Goal: Transaction & Acquisition: Purchase product/service

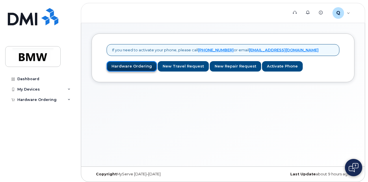
click at [124, 66] on link "Hardware Ordering" at bounding box center [131, 66] width 50 height 11
click at [126, 68] on link "Hardware Ordering" at bounding box center [131, 66] width 50 height 11
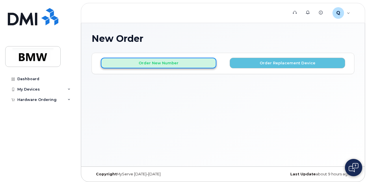
click at [143, 62] on button "Order New Number" at bounding box center [158, 63] width 115 height 11
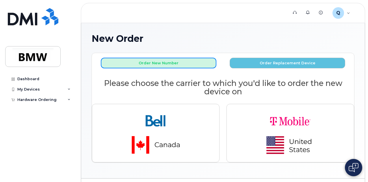
scroll to position [14, 0]
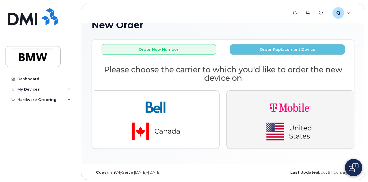
click at [284, 103] on img "button" at bounding box center [290, 119] width 81 height 48
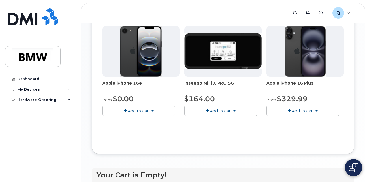
scroll to position [240, 0]
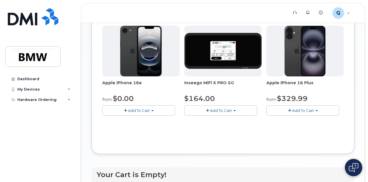
click at [134, 113] on span "Add To Cart" at bounding box center [139, 110] width 22 height 5
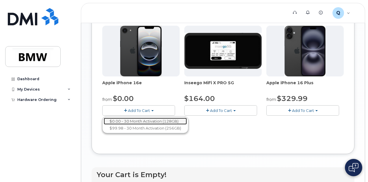
click at [134, 125] on link "$0.00 - 30 Month Activation (128GB)" at bounding box center [145, 121] width 83 height 7
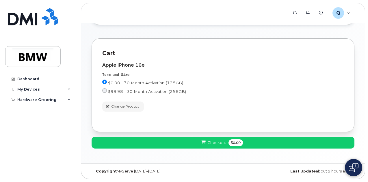
scroll to position [23, 0]
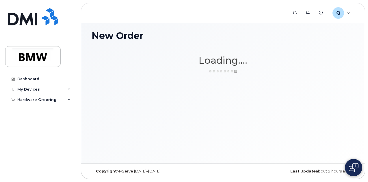
scroll to position [3, 0]
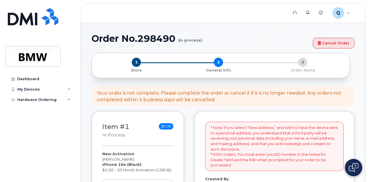
select select
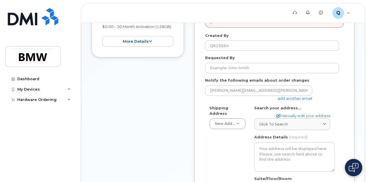
scroll to position [144, 0]
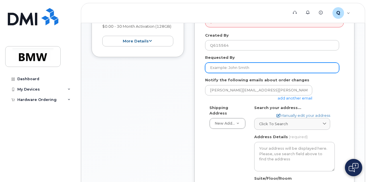
click at [212, 67] on input "Requested By" at bounding box center [272, 68] width 134 height 10
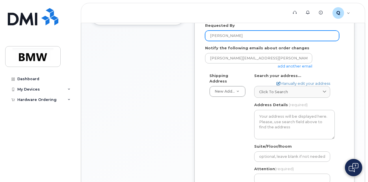
scroll to position [178, 0]
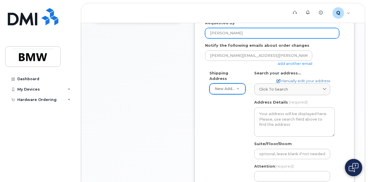
type input "Kevin Robarge"
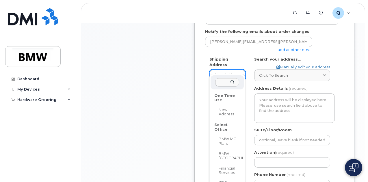
scroll to position [192, 0]
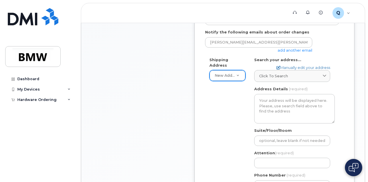
click at [276, 75] on span "Click to search" at bounding box center [273, 75] width 29 height 5
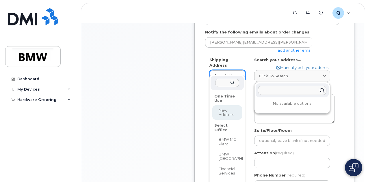
select select
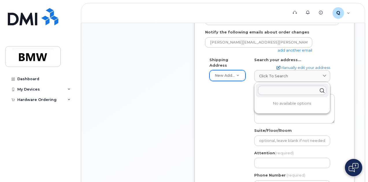
click at [272, 89] on input "text" at bounding box center [292, 90] width 68 height 9
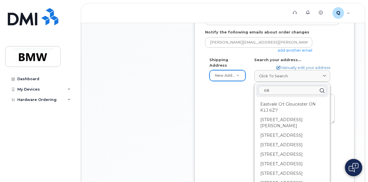
type input "6"
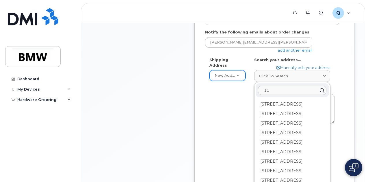
type input "1"
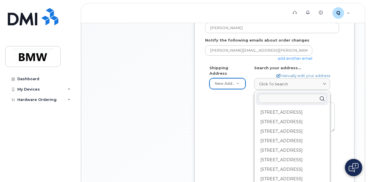
scroll to position [183, 0]
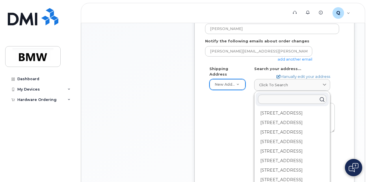
click at [274, 99] on input "text" at bounding box center [292, 99] width 68 height 9
click at [324, 85] on icon at bounding box center [324, 85] width 4 height 4
click at [325, 84] on icon at bounding box center [324, 85] width 4 height 4
click at [239, 101] on div "Shipping Address New Address New Address BMW MC Plant BMW North America Financi…" at bounding box center [272, 135] width 134 height 138
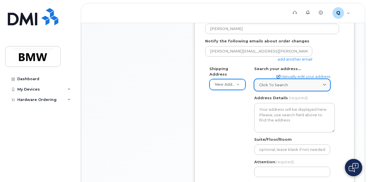
click at [267, 87] on span "Click to search" at bounding box center [273, 84] width 29 height 5
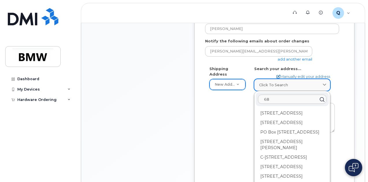
type input "6"
paste input "1175 S. Dupont Ave | Ontario, CA 91761"
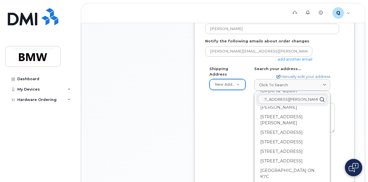
scroll to position [0, 0]
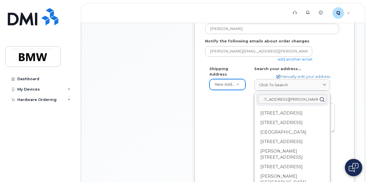
click at [312, 98] on input "1175 S. Dupont Ave | Ontario, CA 91761" at bounding box center [292, 99] width 68 height 9
click at [299, 99] on input "1175 S. Dupont Ave | Ontari761" at bounding box center [292, 99] width 68 height 9
click at [313, 98] on input "1175 S. Dupont Ave Ontari761" at bounding box center [292, 99] width 68 height 9
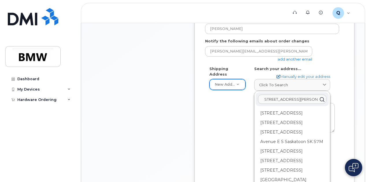
scroll to position [0, 0]
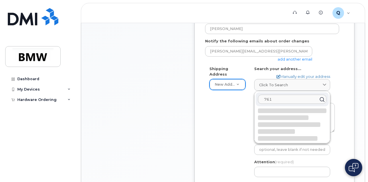
click at [293, 100] on input "761" at bounding box center [292, 99] width 68 height 9
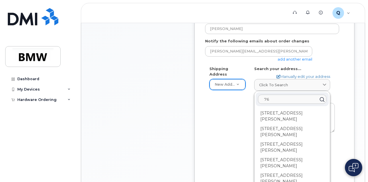
type input "7"
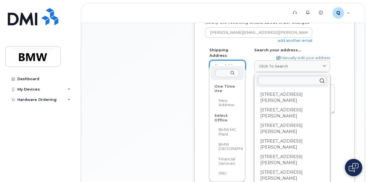
scroll to position [202, 0]
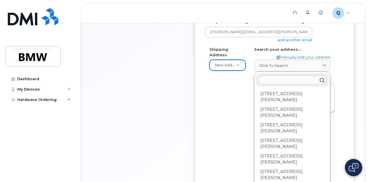
click at [267, 80] on input "text" at bounding box center [292, 79] width 68 height 9
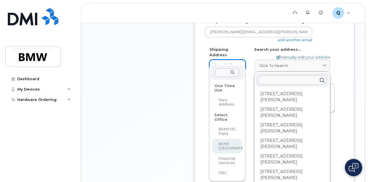
select select
type textarea "200 BMW Drive Woodcliff Lake NJ 07677 Woodcliff Lake New Jersey 07677"
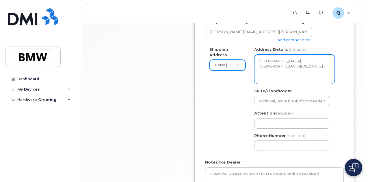
drag, startPoint x: 324, startPoint y: 69, endPoint x: 258, endPoint y: 56, distance: 67.4
click at [258, 56] on textarea "200 BMW Drive Woodcliff Lake NJ 07677 Woodcliff Lake New Jersey 07677" at bounding box center [294, 69] width 80 height 29
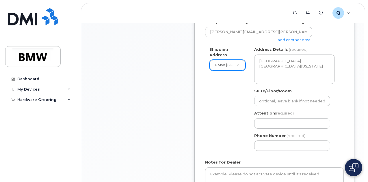
click at [240, 94] on div "Shipping Address BMW North America New Address BMW MC Plant BMW North America F…" at bounding box center [272, 101] width 134 height 108
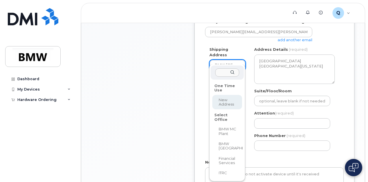
select select
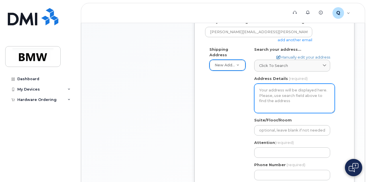
drag, startPoint x: 286, startPoint y: 100, endPoint x: 267, endPoint y: 90, distance: 21.3
click at [267, 90] on textarea "Address Details" at bounding box center [294, 98] width 80 height 29
click at [279, 100] on textarea "Address Details" at bounding box center [294, 98] width 80 height 29
click at [280, 98] on textarea "Address Details" at bounding box center [294, 98] width 80 height 29
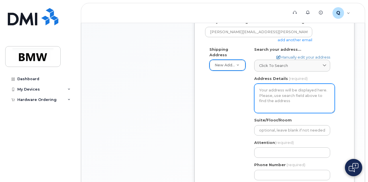
click at [280, 98] on textarea "Address Details" at bounding box center [294, 98] width 80 height 29
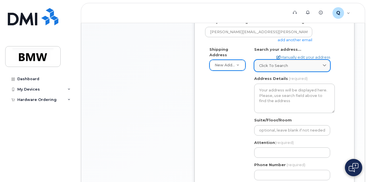
click at [268, 66] on span "Click to search" at bounding box center [273, 65] width 29 height 5
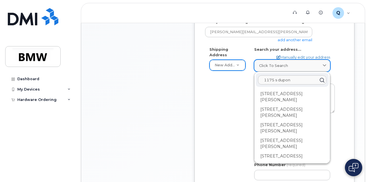
type input "1175 s dupont"
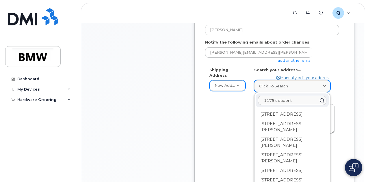
scroll to position [182, 0]
drag, startPoint x: 295, startPoint y: 100, endPoint x: 259, endPoint y: 96, distance: 36.1
click at [259, 96] on input "1175 s dupont" at bounding box center [292, 100] width 68 height 9
click at [236, 95] on div "Shipping Address New Address New Address BMW MC Plant BMW North America Financi…" at bounding box center [272, 136] width 134 height 138
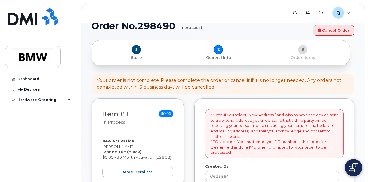
scroll to position [0, 0]
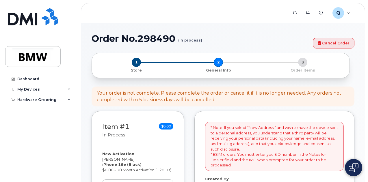
click at [135, 57] on div "1 Store 2 General Info 3 Order Items" at bounding box center [220, 65] width 258 height 25
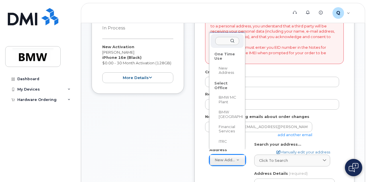
scroll to position [107, 0]
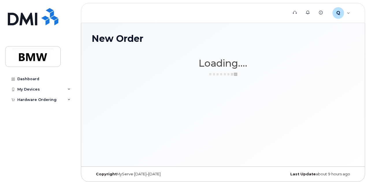
scroll to position [3, 0]
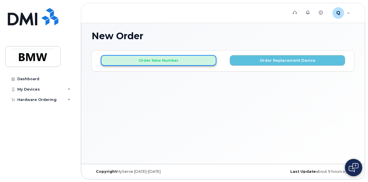
click at [136, 59] on button "Order New Number" at bounding box center [158, 60] width 115 height 11
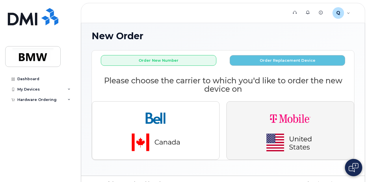
click at [281, 120] on img "button" at bounding box center [290, 130] width 81 height 48
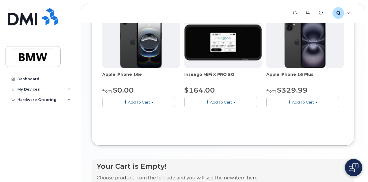
scroll to position [250, 0]
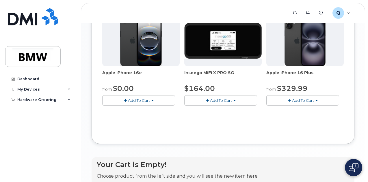
click at [137, 105] on button "Add To Cart" at bounding box center [138, 100] width 73 height 10
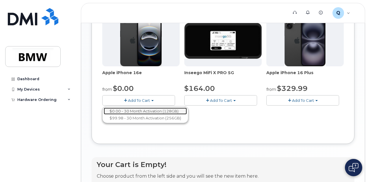
click at [138, 115] on link "$0.00 - 30 Month Activation (128GB)" at bounding box center [145, 111] width 83 height 7
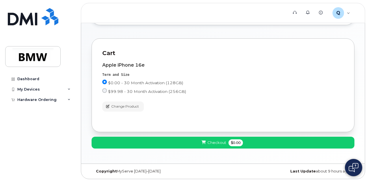
scroll to position [23, 0]
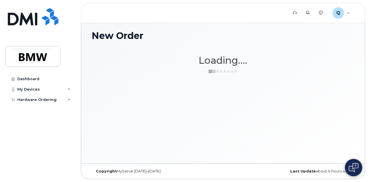
scroll to position [3, 0]
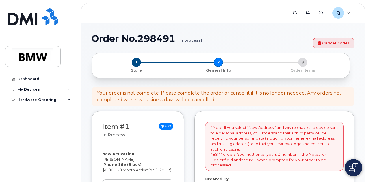
select select
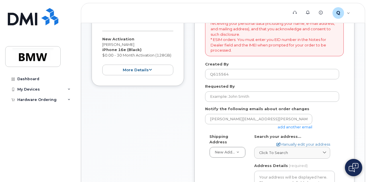
scroll to position [116, 0]
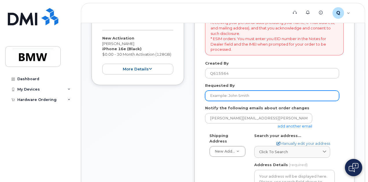
click at [236, 96] on input "Requested By" at bounding box center [272, 96] width 134 height 10
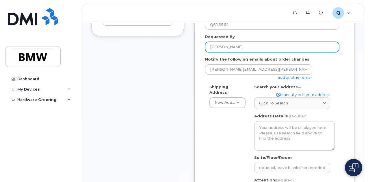
scroll to position [165, 0]
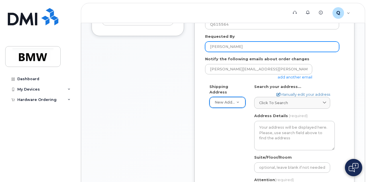
type input "[PERSON_NAME]"
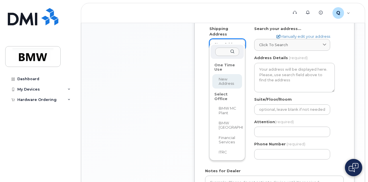
scroll to position [223, 0]
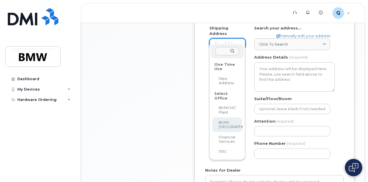
select select
type textarea "[GEOGRAPHIC_DATA] [GEOGRAPHIC_DATA][US_STATE]"
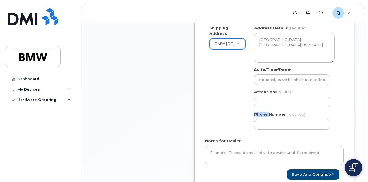
click at [232, 117] on div "Shipping Address BMW [GEOGRAPHIC_DATA] New Address BMW MC Plant BMW [GEOGRAPHIC…" at bounding box center [272, 79] width 134 height 108
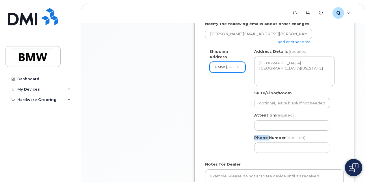
scroll to position [199, 0]
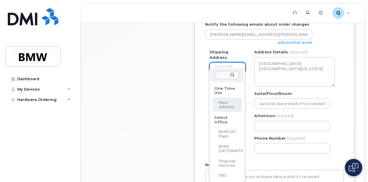
select select
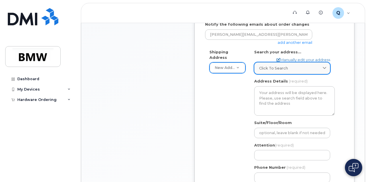
click at [267, 68] on span "Click to search" at bounding box center [273, 67] width 29 height 5
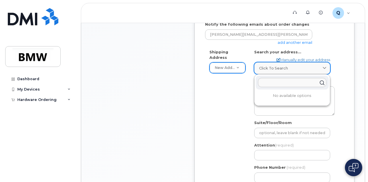
paste input "[STREET_ADDRESS][PERSON_NAME]"
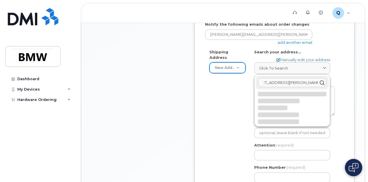
click at [285, 81] on input "1175 S. Dupont Ave | Ontario, CA 91761" at bounding box center [292, 82] width 68 height 9
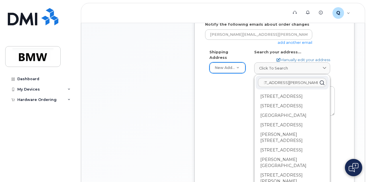
type input "1175 S. Dupont Ave Ontario, CA 91761"
click at [323, 82] on icon at bounding box center [321, 82] width 8 height 8
click at [306, 59] on link "Manually edit your address" at bounding box center [303, 59] width 54 height 5
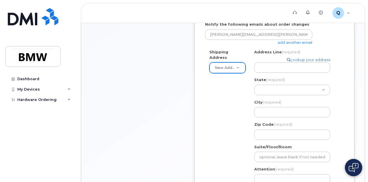
select select
click at [262, 88] on select "Alabama Alaska American Samoa Arizona Arkansas California Colorado Connecticut …" at bounding box center [292, 90] width 76 height 10
select select "CA"
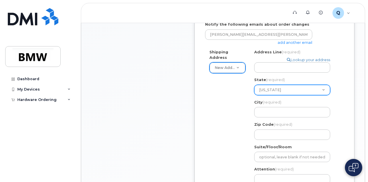
click at [262, 88] on select "Alabama Alaska American Samoa Arizona Arkansas California Colorado Connecticut …" at bounding box center [292, 90] width 76 height 10
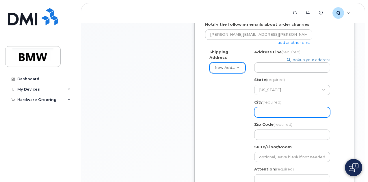
click at [260, 111] on input "City (required)" at bounding box center [292, 112] width 76 height 10
select select
type input "o"
select select
type input "oN"
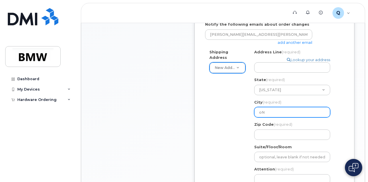
select select
type input "oNT"
select select
type input "oNTA"
select select
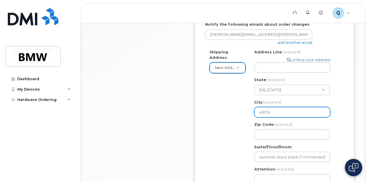
type input "oNTAR"
select select
type input "oNTA"
select select
type input "oNT"
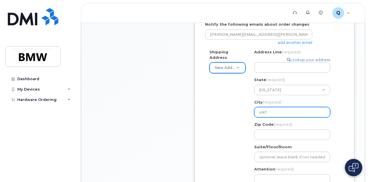
select select
type input "oN"
select select
type input "o"
select select
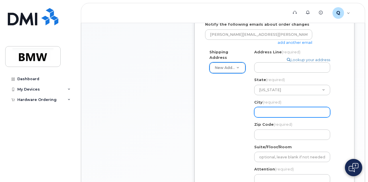
select select
type input "On"
select select
type input "Ont"
select select
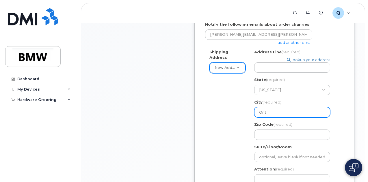
type input "Onta"
select select
type input "Ontar"
select select
type input "Ontari"
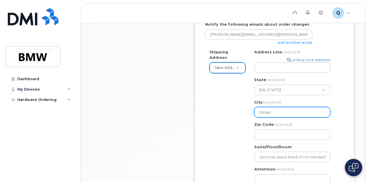
select select
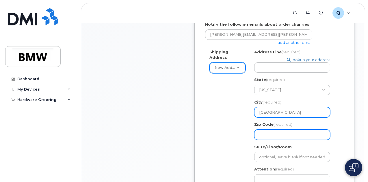
type input "Ontario"
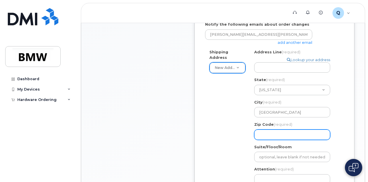
click at [259, 134] on input "Zip Code (required)" at bounding box center [292, 135] width 76 height 10
select select
type input "9"
select select
type input "91"
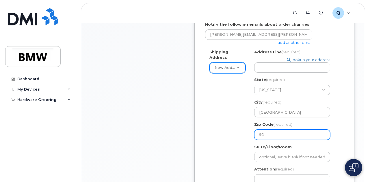
select select
type input "917"
select select
type input "9176"
select select
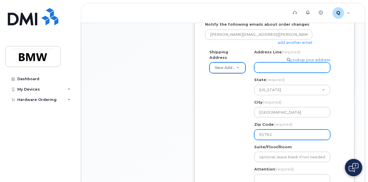
type input "91761"
click at [261, 65] on input "Address Line (required)" at bounding box center [292, 67] width 76 height 10
select select
type input "1"
select select
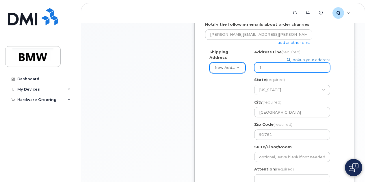
type input "11"
select select
type input "117"
select select
type input "1175"
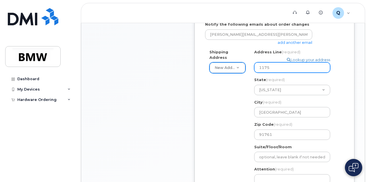
select select
type input "1175 S"
select select
type input "1175 S."
select select
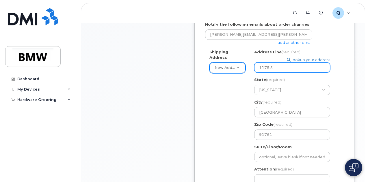
type input "1175 S. D"
select select
type input "1175 S. Du"
select select
type input "1175 S. Dup"
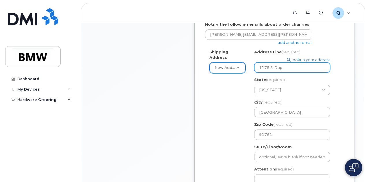
select select
type input "1175 S. Dupo"
select select
type input "1175 S. Dupont"
select select
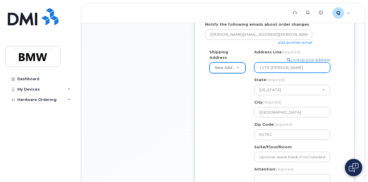
type input "1175 S. Dupont"
select select
type input "1175 S. Dupont A"
select select
type input "1175 S. Dupont Av"
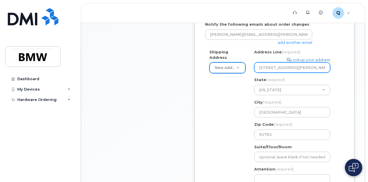
select select
type input "1175 S. Dupont Ave"
select select
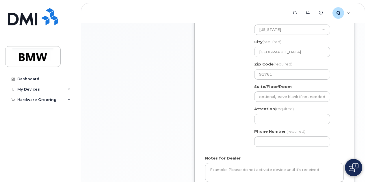
scroll to position [261, 0]
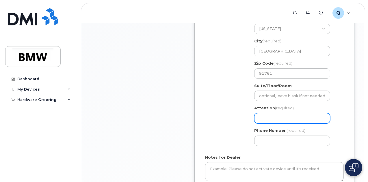
type input "1175 S. Dupont Ave."
click at [259, 119] on input "Attention (required)" at bounding box center [292, 118] width 76 height 10
select select
type input "K"
select select
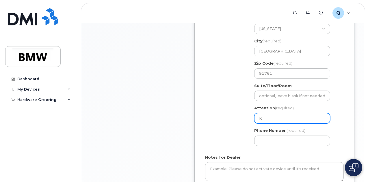
type input "Ke"
select select
type input "Kev"
select select
type input "Kevi"
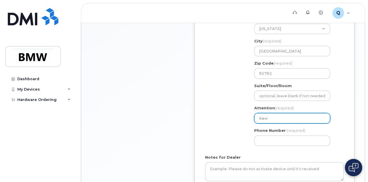
select select
type input "Kevin"
select select
type input "Kevin Ro"
select select
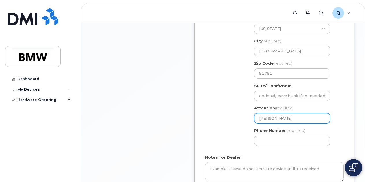
type input "Kevin Rob"
select select
type input "Kevin Roba"
select select
type input "Kevin Robar"
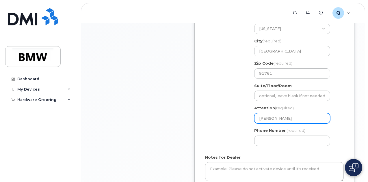
select select
type input "[PERSON_NAME]"
select select
type input "[PERSON_NAME]"
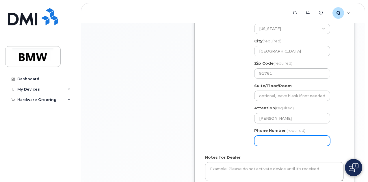
click at [261, 138] on input "Phone Number" at bounding box center [292, 141] width 76 height 10
type input "602451141"
select select
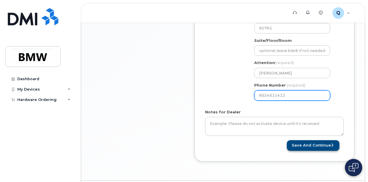
scroll to position [306, 0]
type input "6024511412"
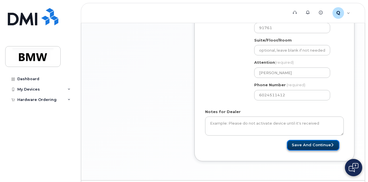
click at [311, 143] on button "Save and Continue" at bounding box center [313, 145] width 53 height 11
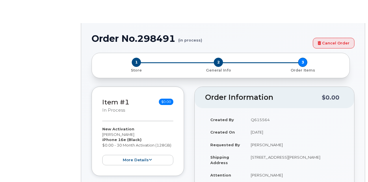
select select "1885307"
radio input "true"
type input "1898373"
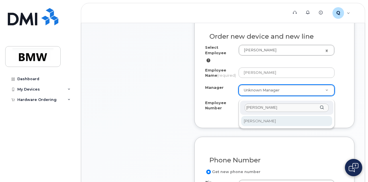
type input "Gary"
select select "1895345"
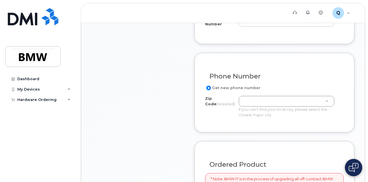
scroll to position [294, 0]
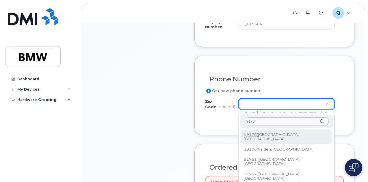
type input "91761"
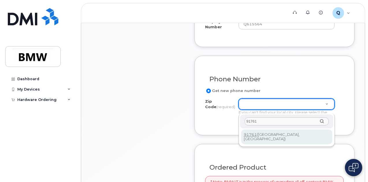
type input "91761"
type input "91761 (Ontario, CA)"
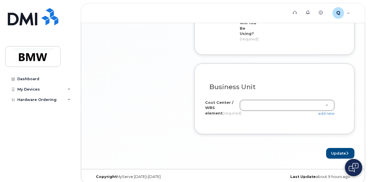
scroll to position [569, 0]
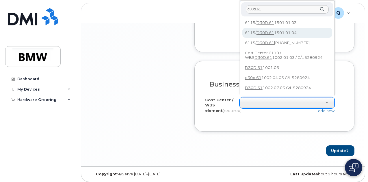
type input "d30d.61"
type input "6115/D30D.611501.01.04"
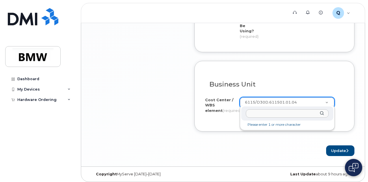
drag, startPoint x: 292, startPoint y: 98, endPoint x: 269, endPoint y: 98, distance: 22.8
click at [321, 113] on div "d303.611501.02.04" at bounding box center [287, 113] width 92 height 14
click at [322, 114] on div "d303.611501.02.04" at bounding box center [287, 113] width 92 height 14
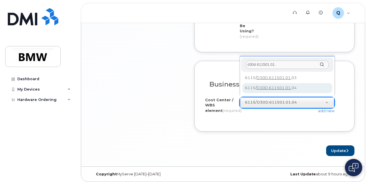
type input "d30d.611501.01."
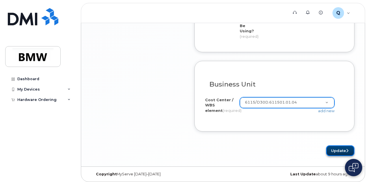
click at [333, 149] on button "Update" at bounding box center [340, 150] width 28 height 11
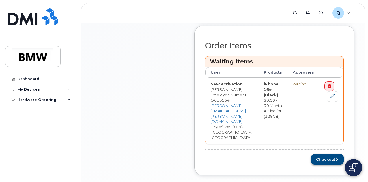
scroll to position [225, 0]
click at [332, 154] on button "Checkout" at bounding box center [327, 159] width 33 height 11
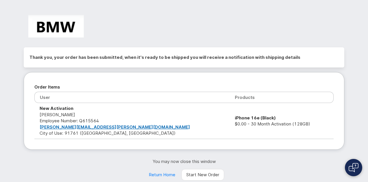
scroll to position [23, 0]
